Goal: Task Accomplishment & Management: Manage account settings

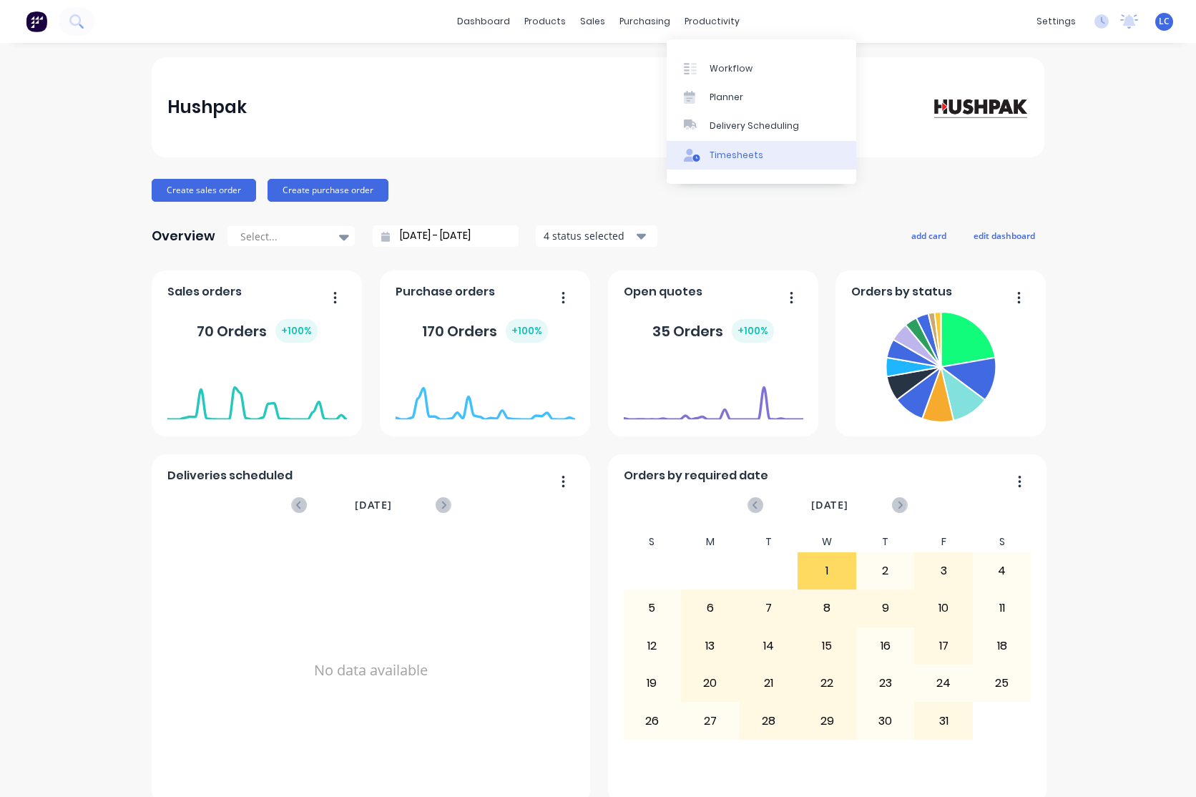
click at [724, 164] on link "Timesheets" at bounding box center [762, 155] width 190 height 29
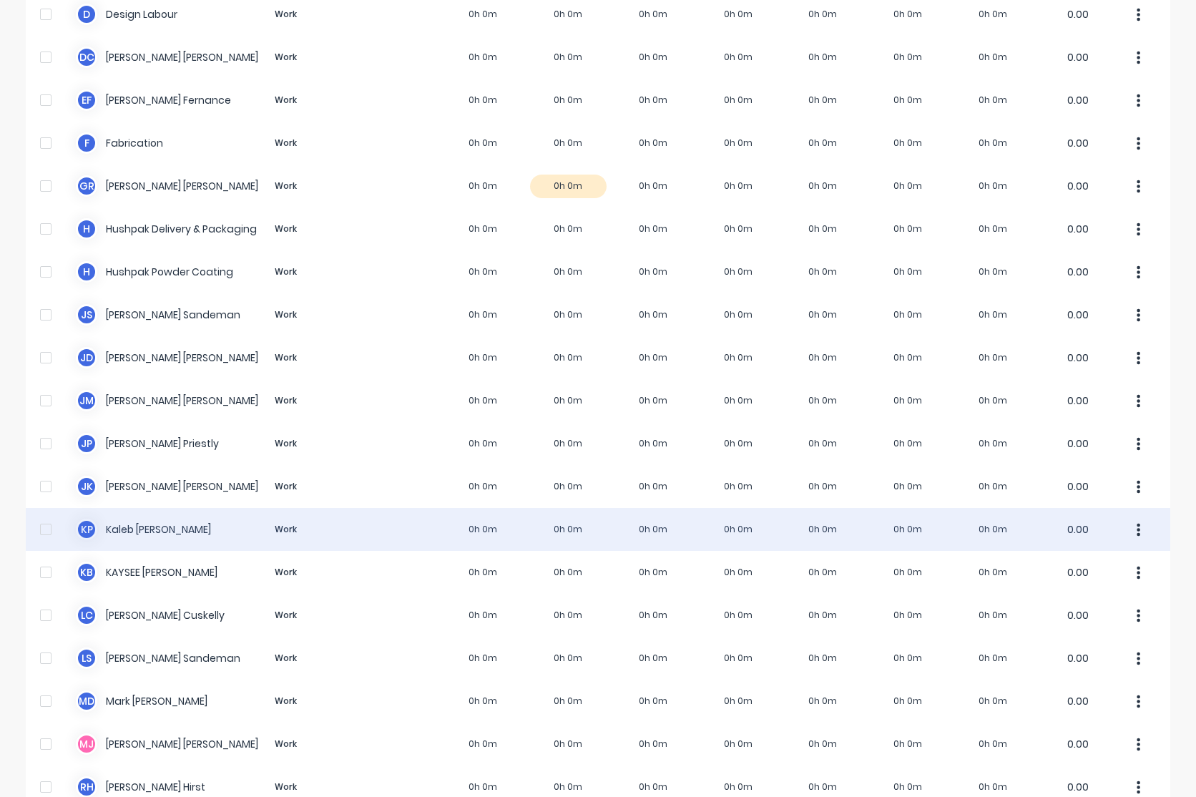
scroll to position [572, 0]
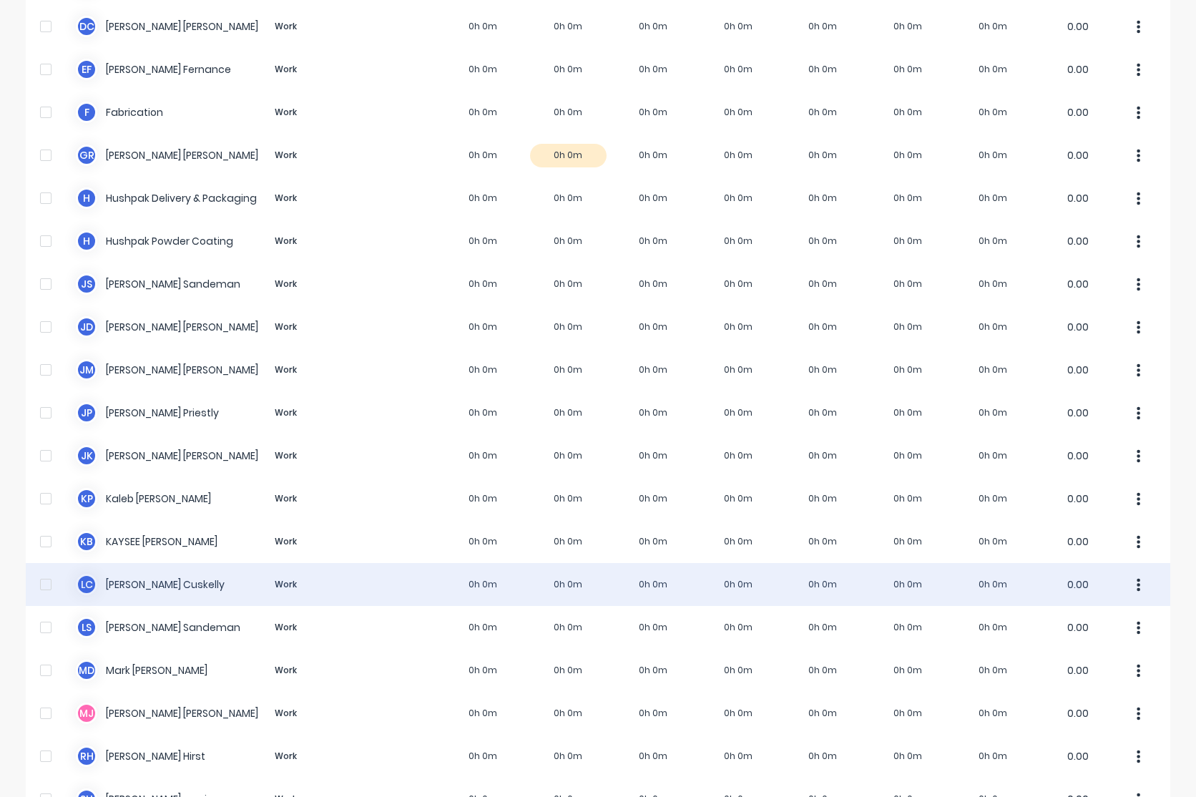
click at [127, 582] on div "L C [PERSON_NAME] Work 0h 0m 0h 0m 0h 0m 0h 0m 0h 0m 0h 0m 0h 0m 0.00" at bounding box center [598, 584] width 1145 height 43
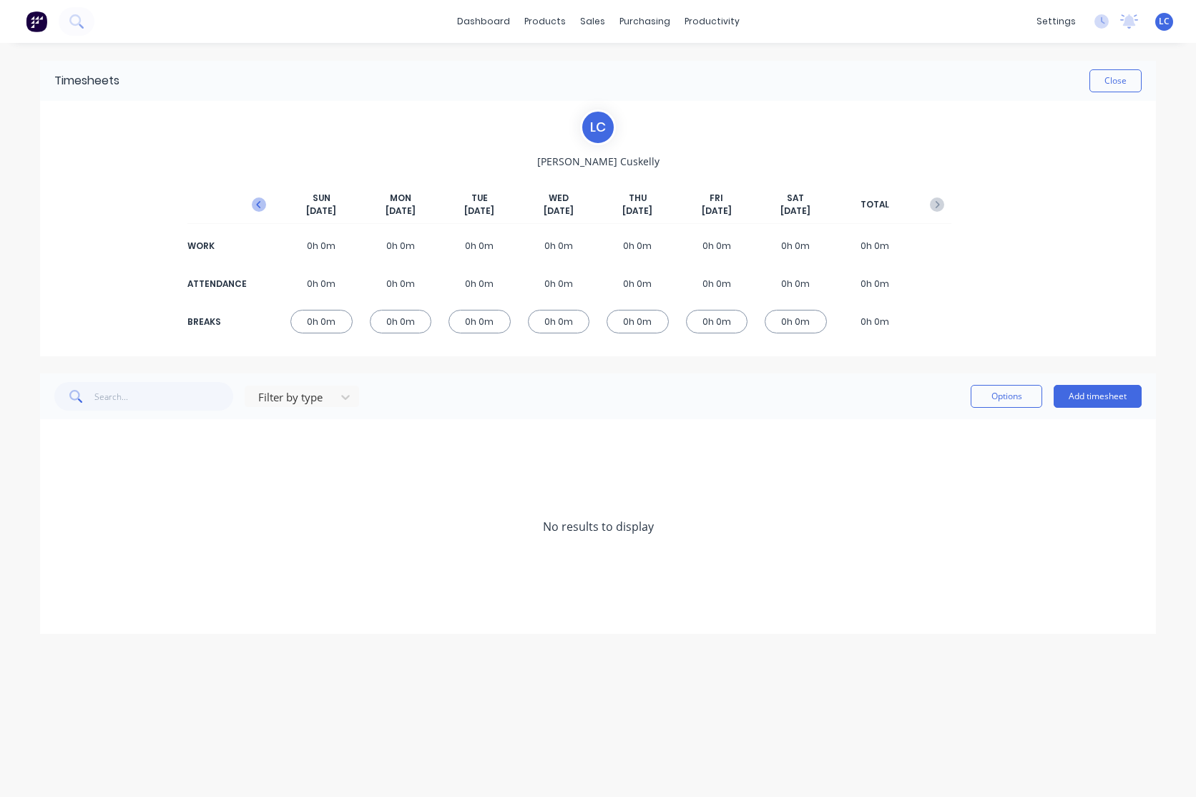
click at [256, 200] on icon "button" at bounding box center [259, 204] width 14 height 14
